Goal: Task Accomplishment & Management: Complete application form

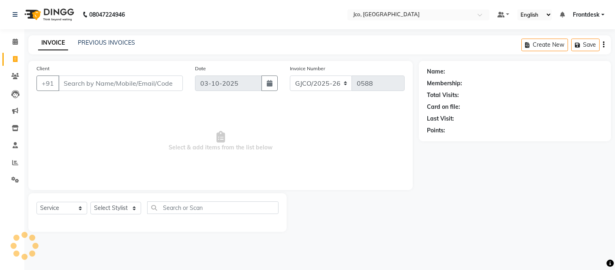
select select "service"
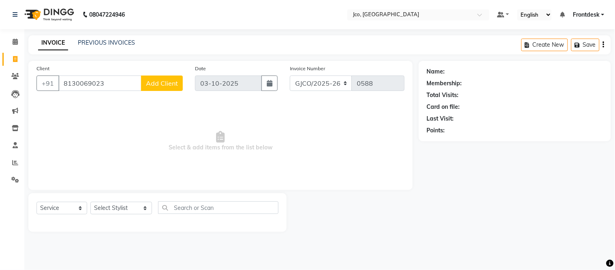
type input "8130069023"
click at [160, 88] on button "Add Client" at bounding box center [162, 82] width 42 height 15
select select "22"
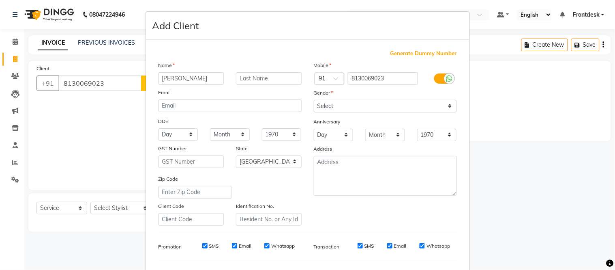
type input "[PERSON_NAME]"
click at [262, 79] on input "text" at bounding box center [269, 78] width 66 height 13
type input "."
click at [345, 107] on select "Select [DEMOGRAPHIC_DATA] [DEMOGRAPHIC_DATA] Other Prefer Not To Say" at bounding box center [385, 106] width 143 height 13
select select "[DEMOGRAPHIC_DATA]"
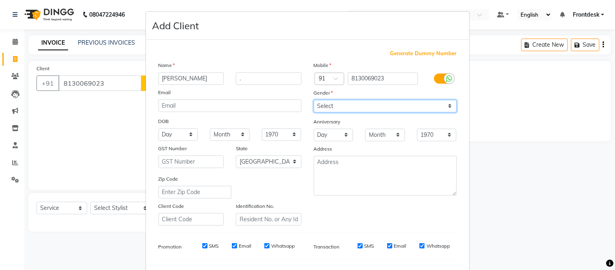
click at [314, 100] on select "Select [DEMOGRAPHIC_DATA] [DEMOGRAPHIC_DATA] Other Prefer Not To Say" at bounding box center [385, 106] width 143 height 13
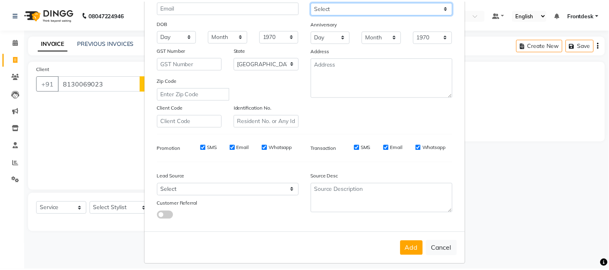
scroll to position [105, 0]
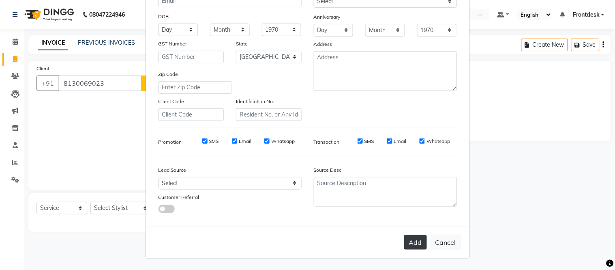
click at [408, 245] on button "Add" at bounding box center [415, 242] width 23 height 15
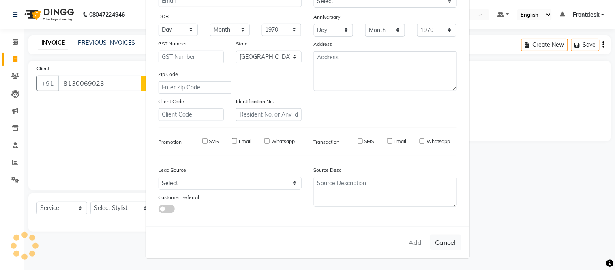
select select
select select "null"
select select
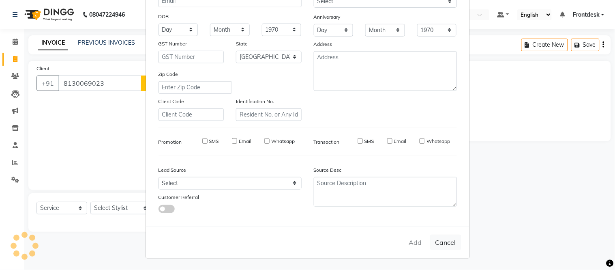
select select
checkbox input "false"
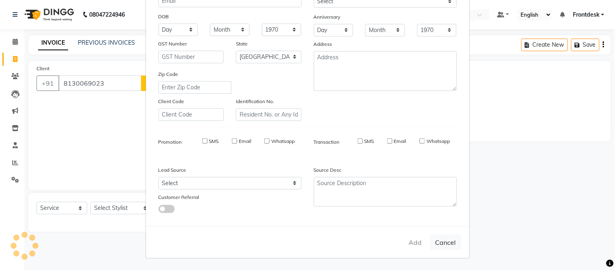
checkbox input "false"
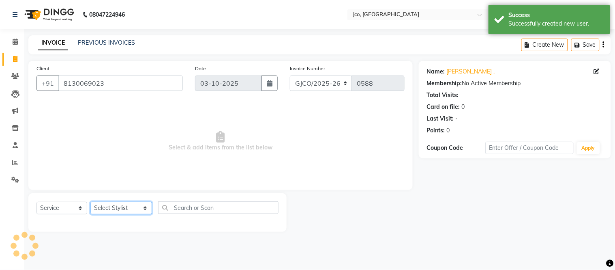
click at [114, 212] on select "Select Stylist [PERSON_NAME] [PERSON_NAME] [PERSON_NAME] Frontdesk Gopal Jouyi …" at bounding box center [121, 208] width 62 height 13
select select "88428"
click at [90, 202] on select "Select Stylist [PERSON_NAME] [PERSON_NAME] [PERSON_NAME] Frontdesk Gopal Jouyi …" at bounding box center [121, 208] width 62 height 13
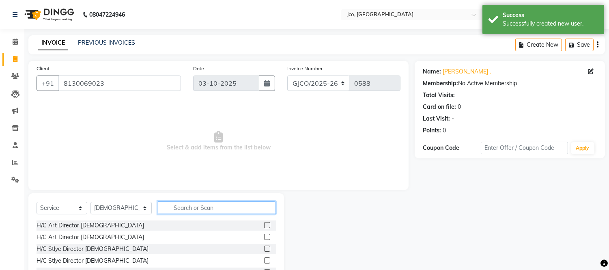
click at [180, 211] on input "text" at bounding box center [217, 207] width 118 height 13
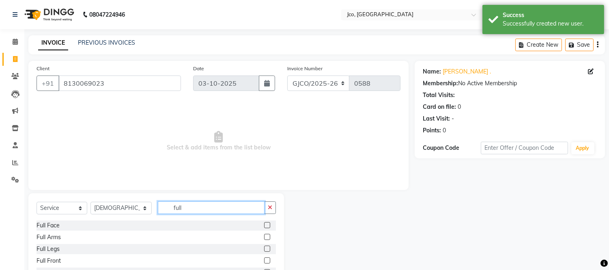
type input "full"
click at [264, 237] on label at bounding box center [267, 237] width 6 height 6
click at [264, 237] on input "checkbox" at bounding box center [266, 236] width 5 height 5
checkbox input "true"
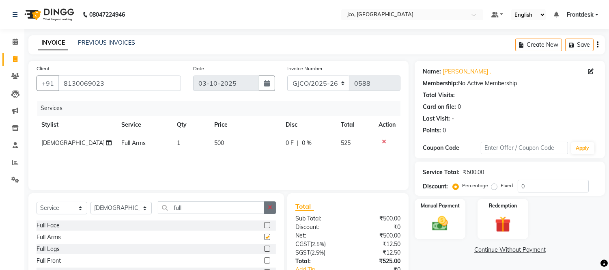
click at [269, 208] on icon "button" at bounding box center [270, 207] width 4 height 6
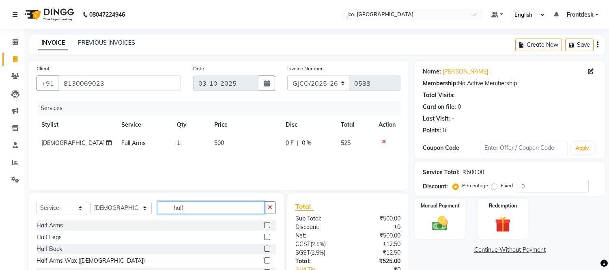
type input "half"
click at [264, 237] on label at bounding box center [267, 237] width 6 height 6
click at [264, 237] on input "checkbox" at bounding box center [266, 236] width 5 height 5
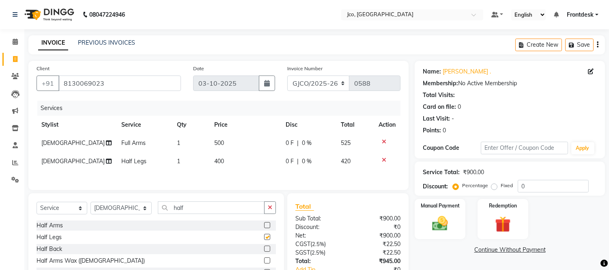
checkbox input "false"
click at [270, 209] on icon "button" at bounding box center [270, 207] width 4 height 6
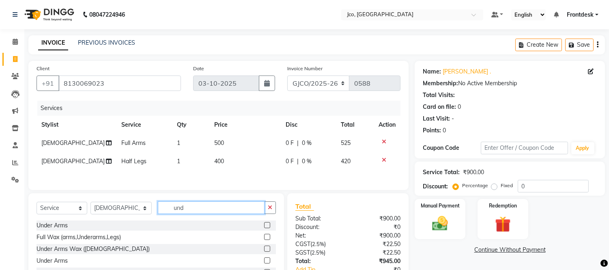
type input "und"
click at [264, 226] on label at bounding box center [267, 225] width 6 height 6
click at [264, 226] on input "checkbox" at bounding box center [266, 225] width 5 height 5
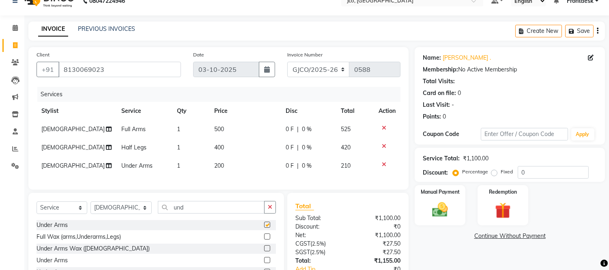
checkbox input "false"
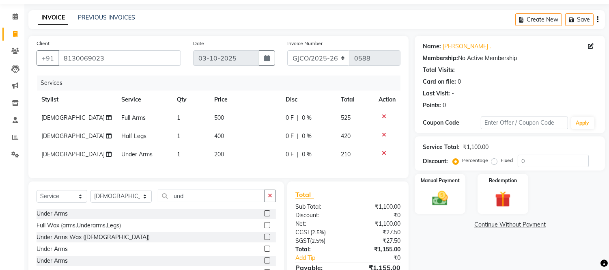
scroll to position [75, 0]
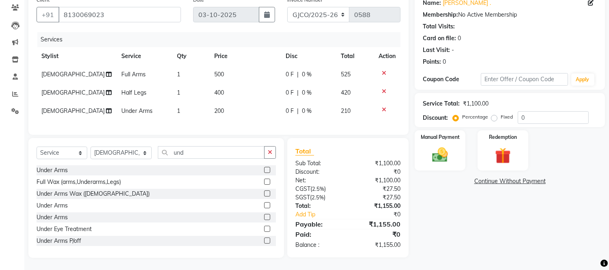
click at [472, 219] on div "Name: [PERSON_NAME] . Membership: No Active Membership Total Visits: Card on fi…" at bounding box center [512, 124] width 196 height 265
click at [434, 148] on img at bounding box center [440, 155] width 27 height 19
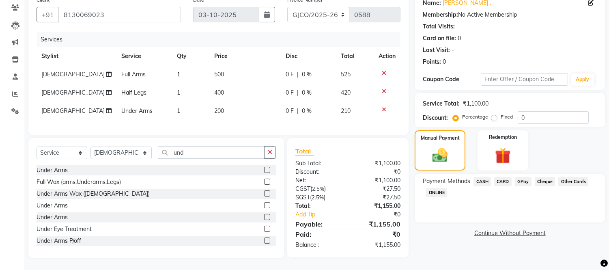
click at [521, 177] on span "GPay" at bounding box center [523, 181] width 17 height 9
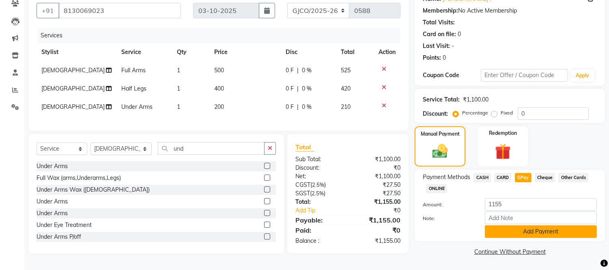
click at [551, 230] on button "Add Payment" at bounding box center [541, 231] width 112 height 13
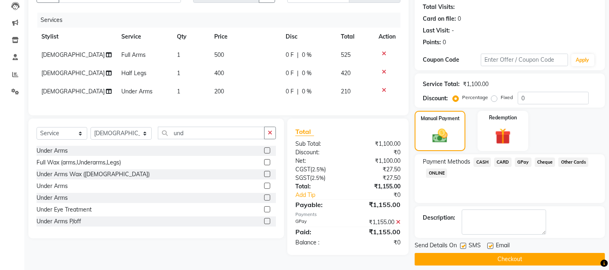
scroll to position [95, 0]
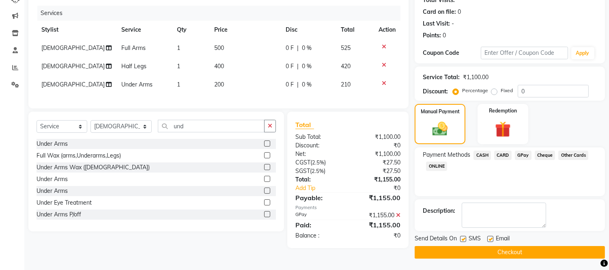
click at [532, 249] on button "Checkout" at bounding box center [509, 252] width 190 height 13
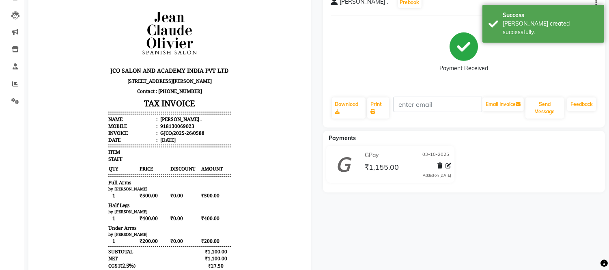
scroll to position [79, 0]
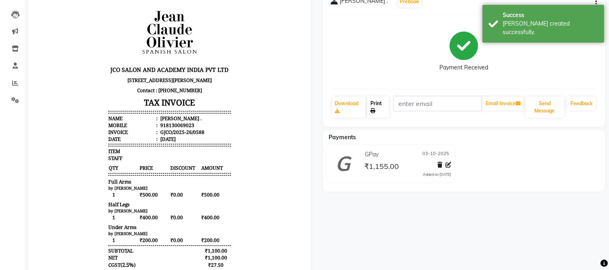
click at [373, 110] on icon at bounding box center [372, 110] width 5 height 5
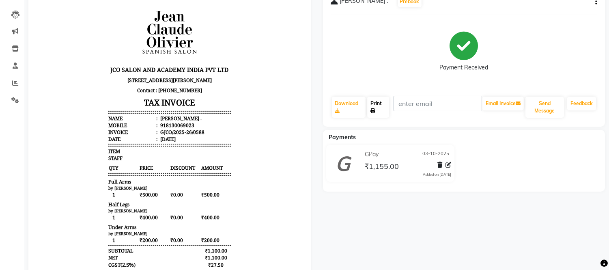
scroll to position [0, 0]
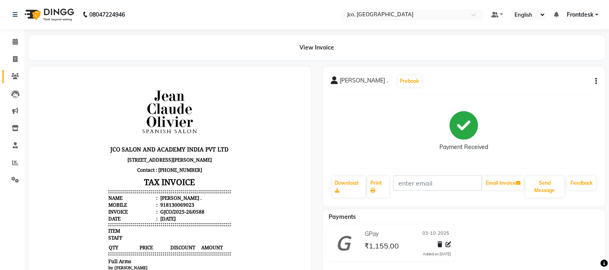
click at [15, 75] on icon at bounding box center [15, 76] width 8 height 6
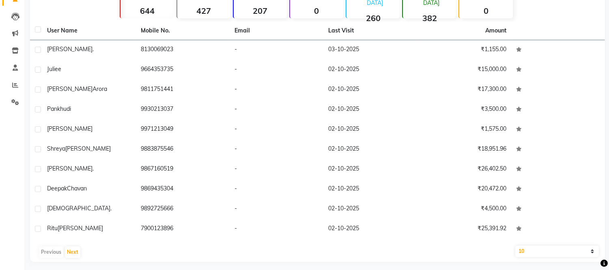
scroll to position [76, 0]
